Goal: Information Seeking & Learning: Check status

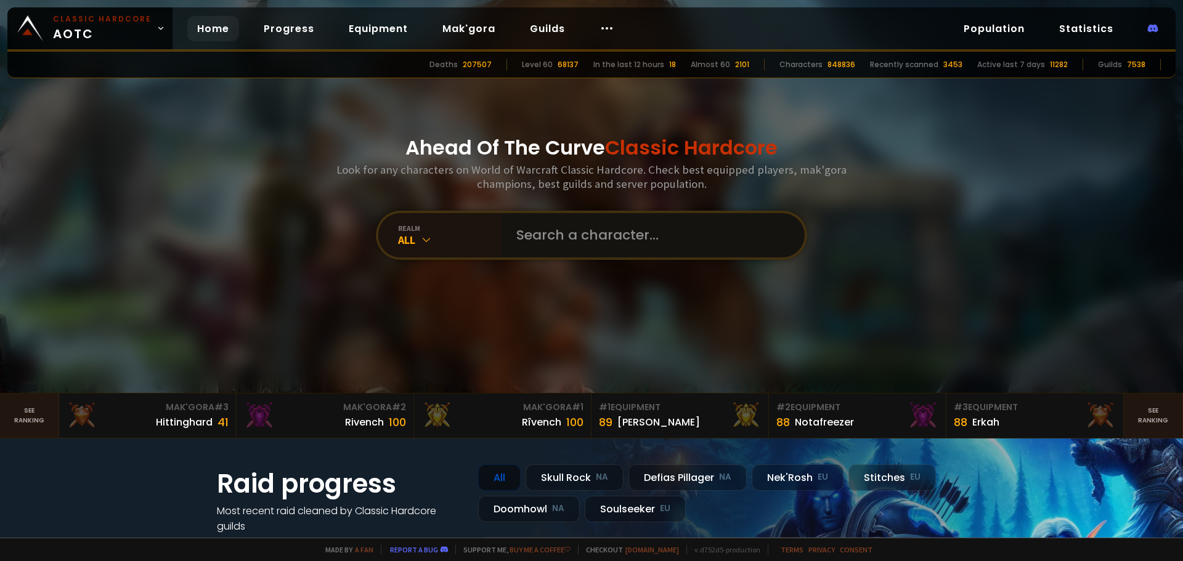
click at [652, 237] on input "text" at bounding box center [649, 235] width 281 height 44
type input "finaldoom"
click at [562, 235] on input "text" at bounding box center [649, 235] width 281 height 44
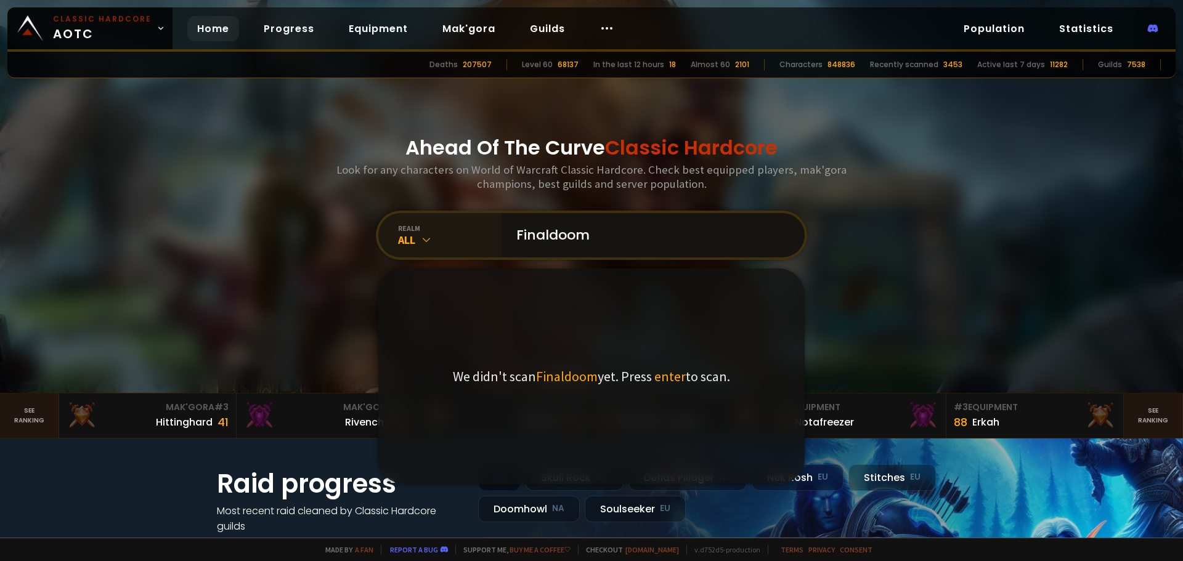
type input "Finaldoom"
click at [413, 245] on div "All" at bounding box center [449, 240] width 103 height 14
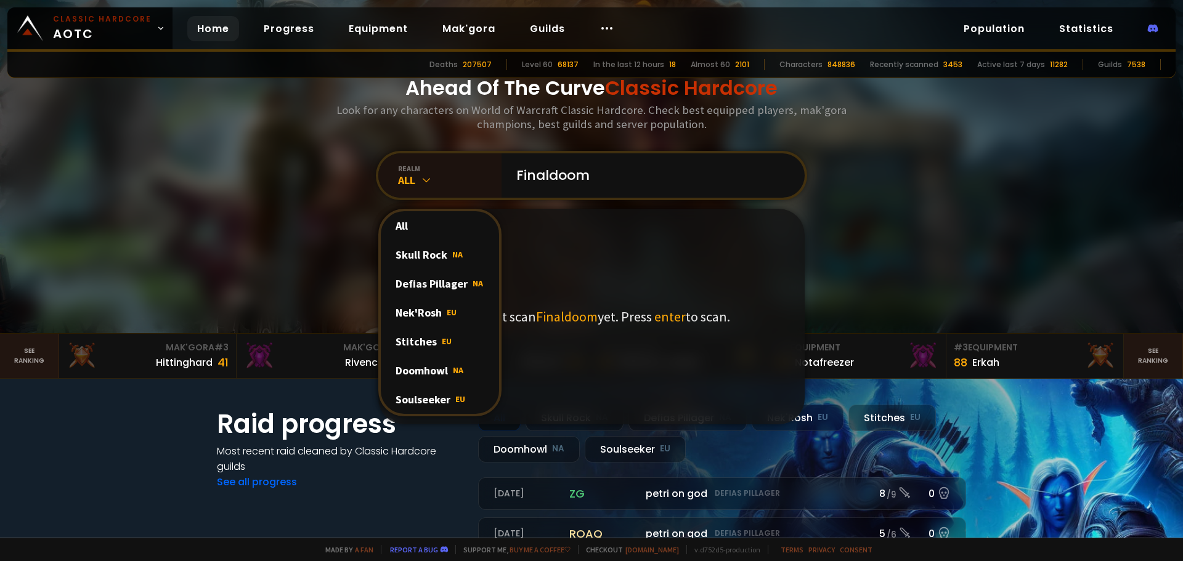
scroll to position [62, 0]
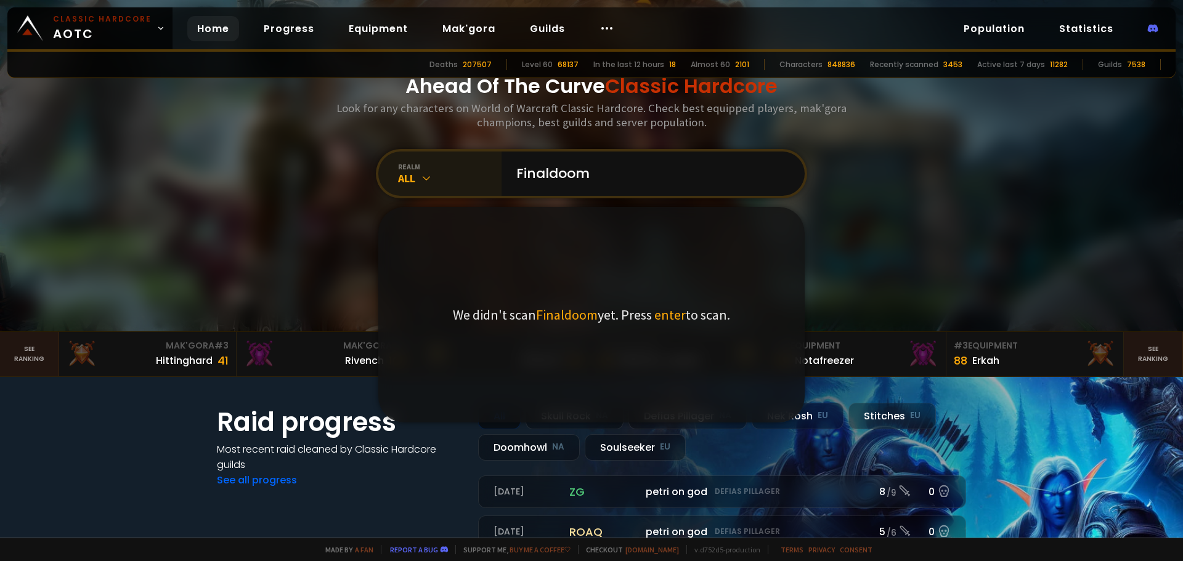
click at [428, 193] on div "realm All" at bounding box center [439, 174] width 123 height 44
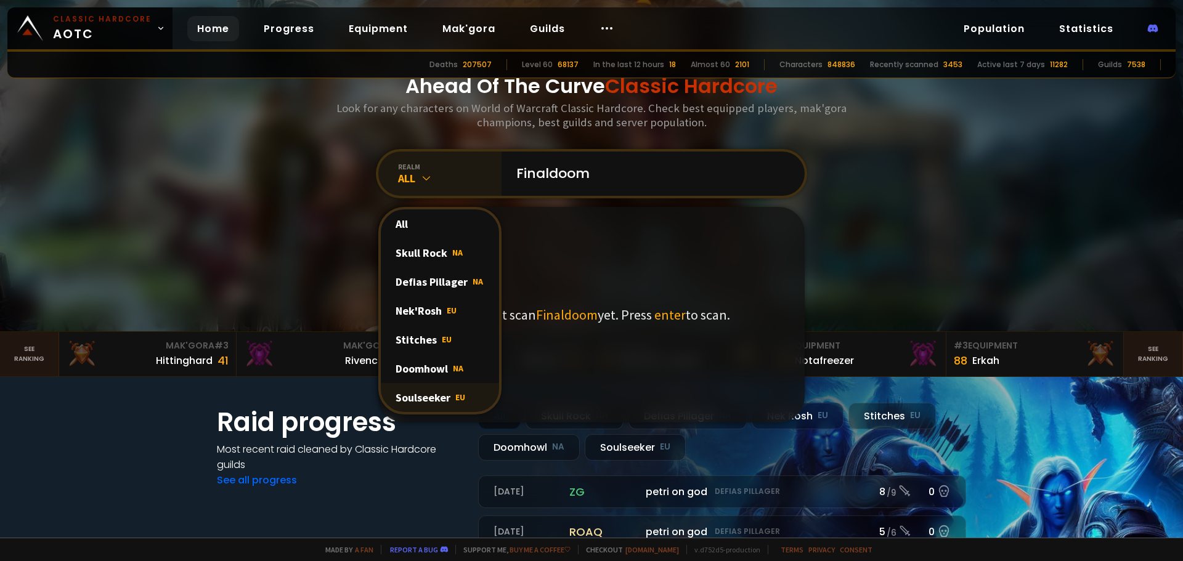
click at [436, 391] on div "Soulseeker EU" at bounding box center [440, 397] width 118 height 29
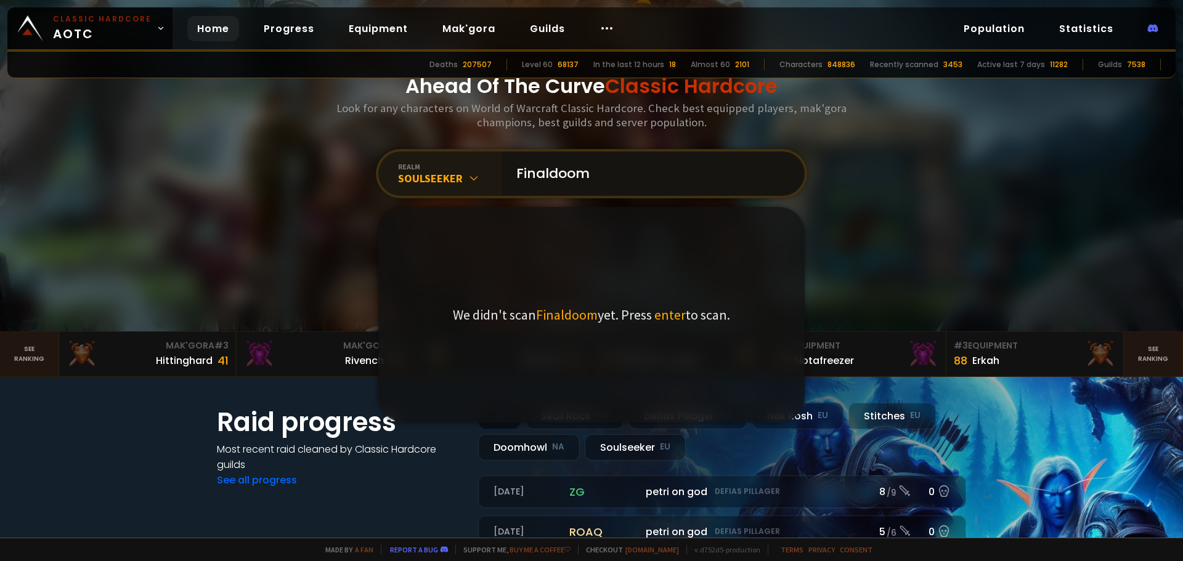
click at [627, 172] on input "Finaldoom" at bounding box center [649, 174] width 281 height 44
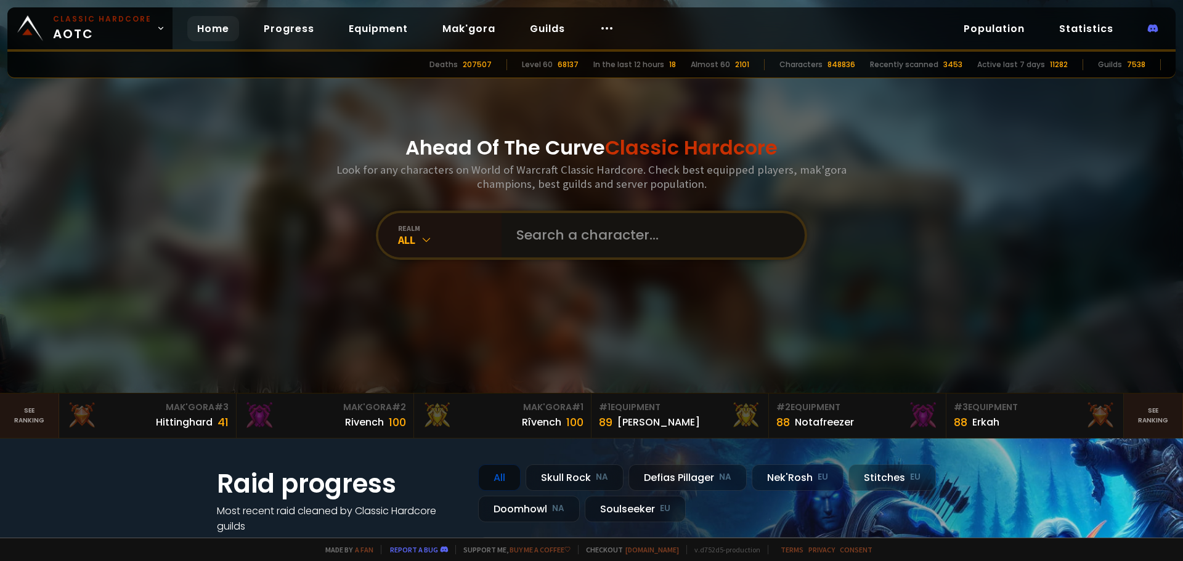
click at [635, 248] on input "text" at bounding box center [649, 235] width 281 height 44
click at [418, 233] on div "All" at bounding box center [449, 240] width 103 height 14
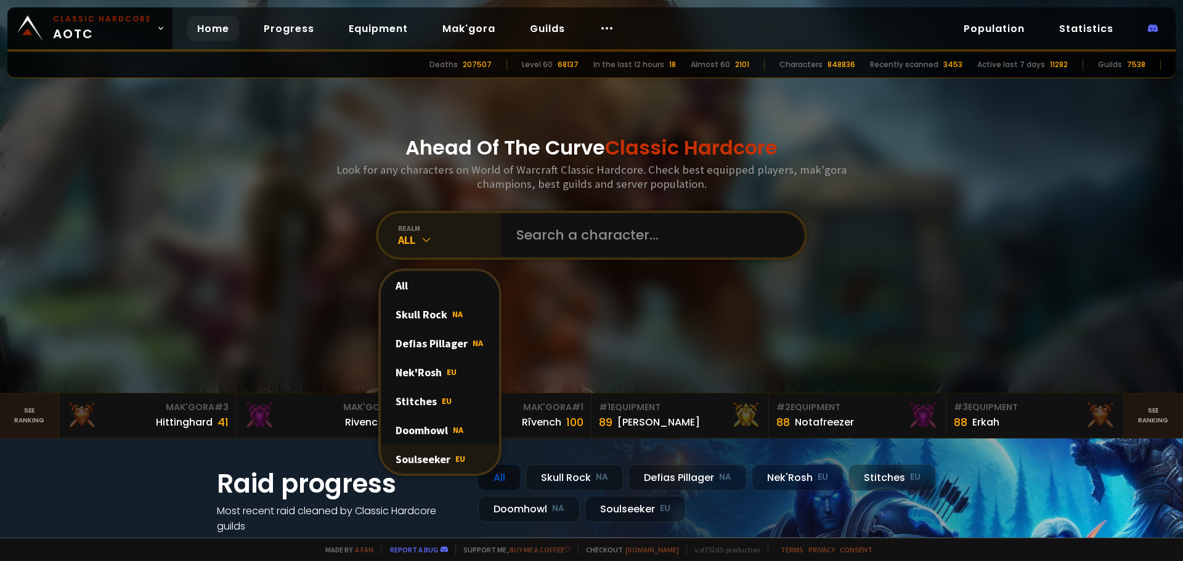
click at [431, 450] on div "Soulseeker EU" at bounding box center [440, 459] width 118 height 29
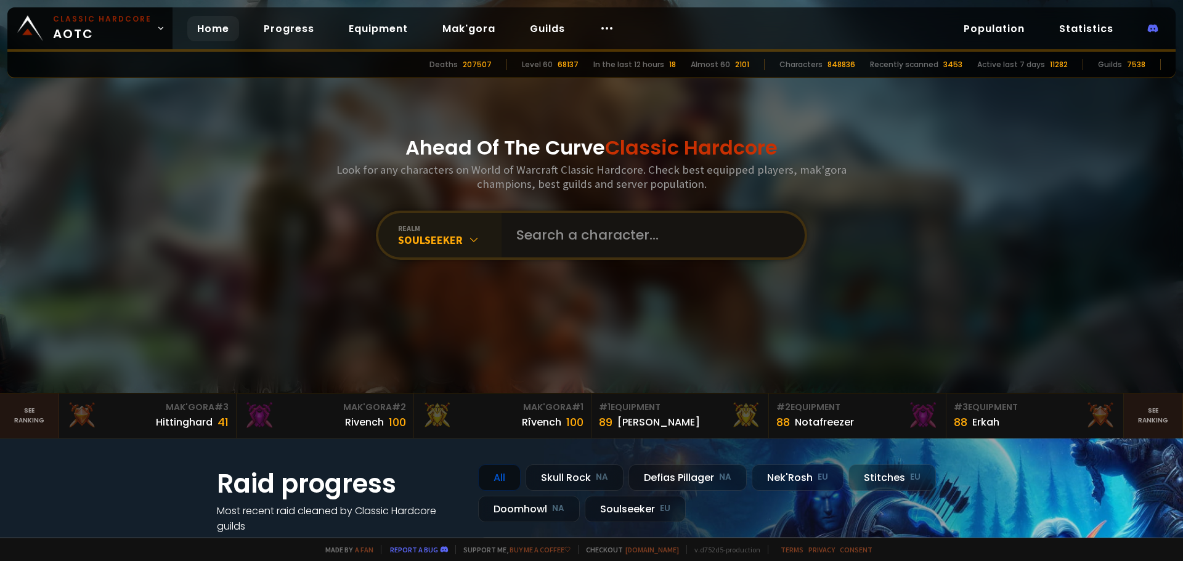
click at [610, 236] on input "text" at bounding box center [649, 235] width 281 height 44
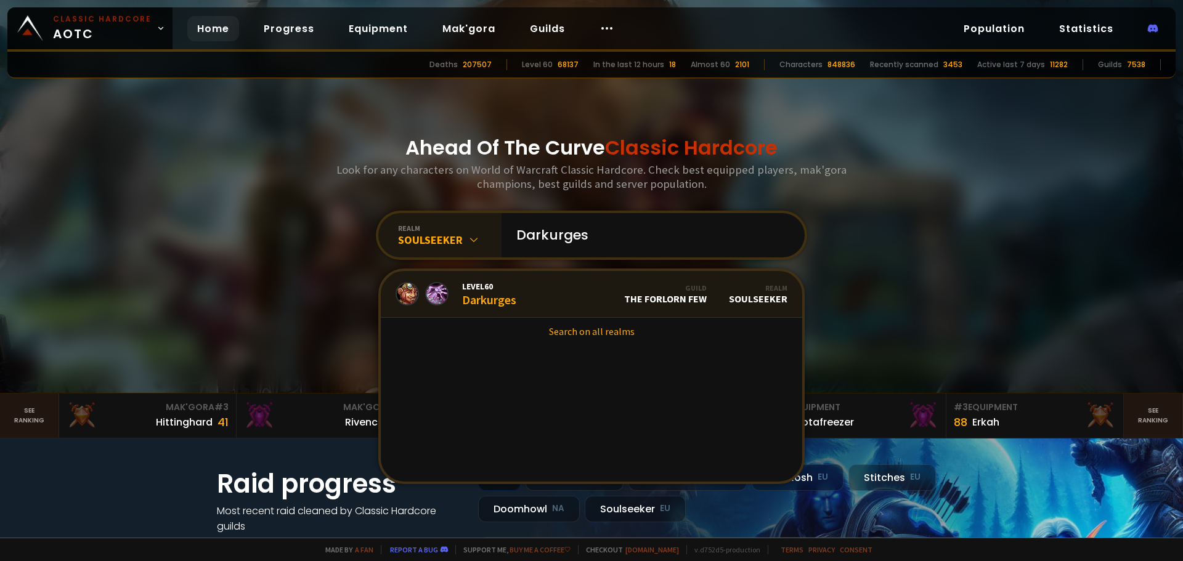
click at [522, 302] on link "Level 60 Darkurges Guild The Forlorn Few Realm Soulseeker" at bounding box center [591, 294] width 421 height 47
click at [639, 227] on input "Darkurges" at bounding box center [649, 235] width 281 height 44
click at [470, 295] on div "Level 60 Sheepyogirl" at bounding box center [493, 294] width 63 height 26
click at [632, 233] on input "Sheepyogirl" at bounding box center [649, 235] width 281 height 44
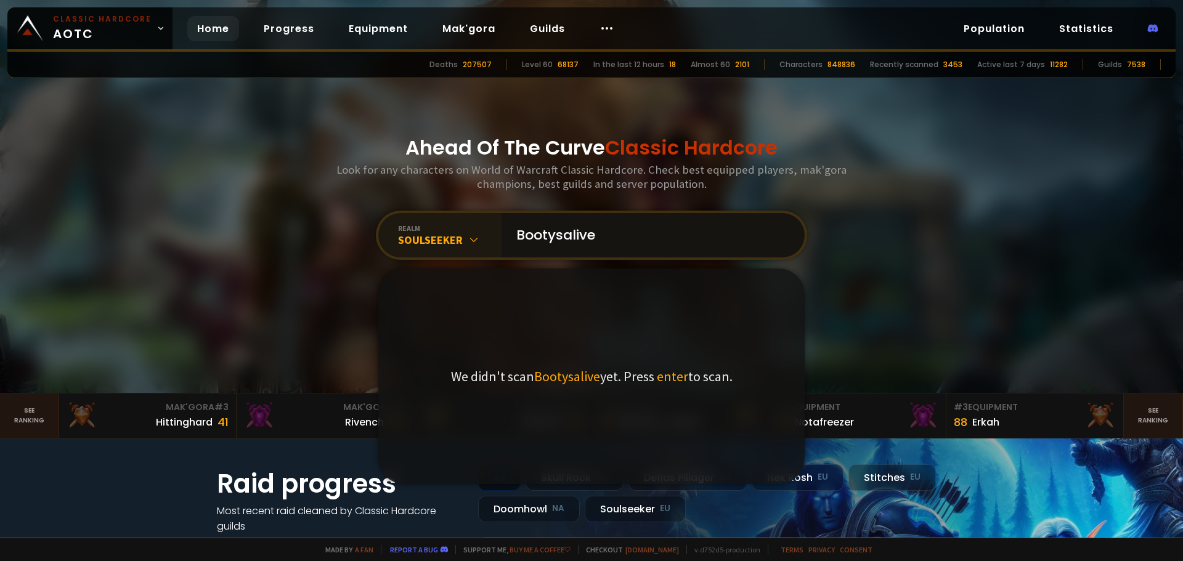
type input "Bootysalive"
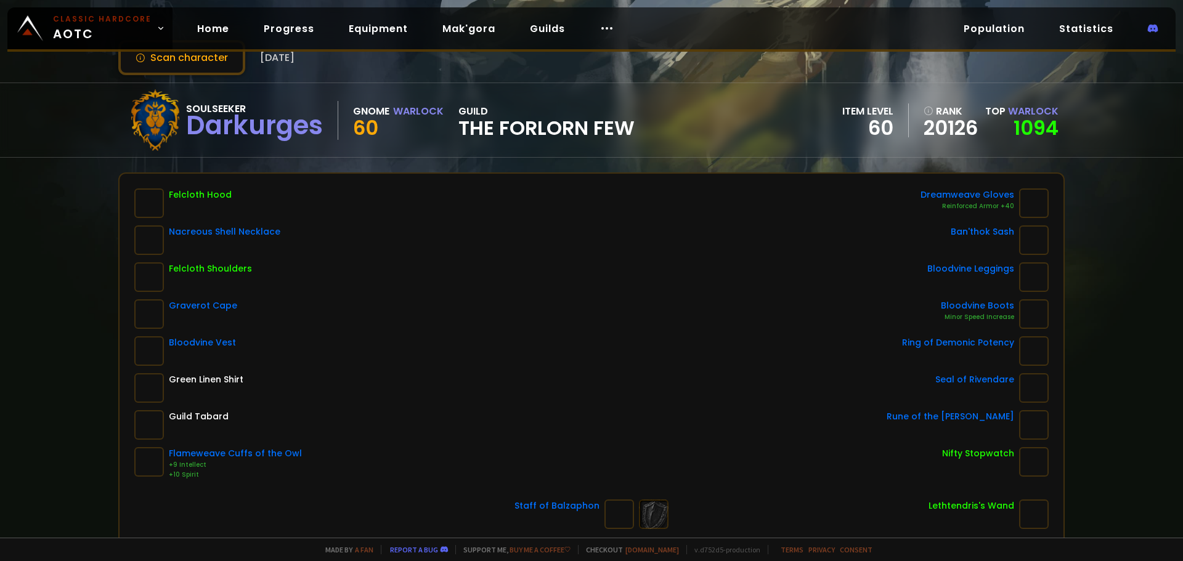
scroll to position [185, 0]
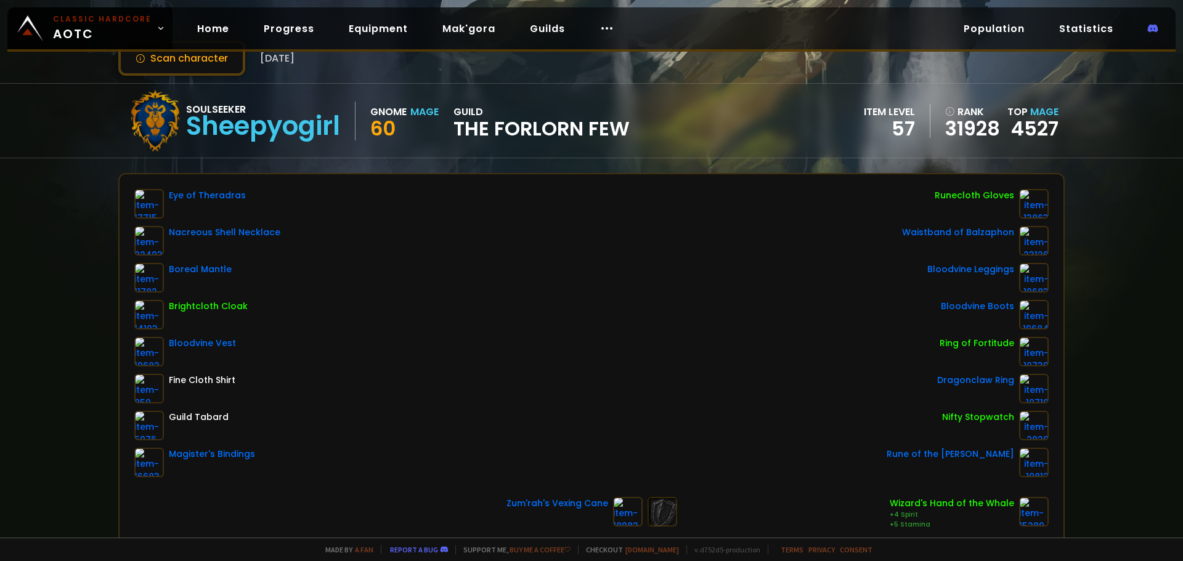
scroll to position [123, 0]
